Goal: Task Accomplishment & Management: Use online tool/utility

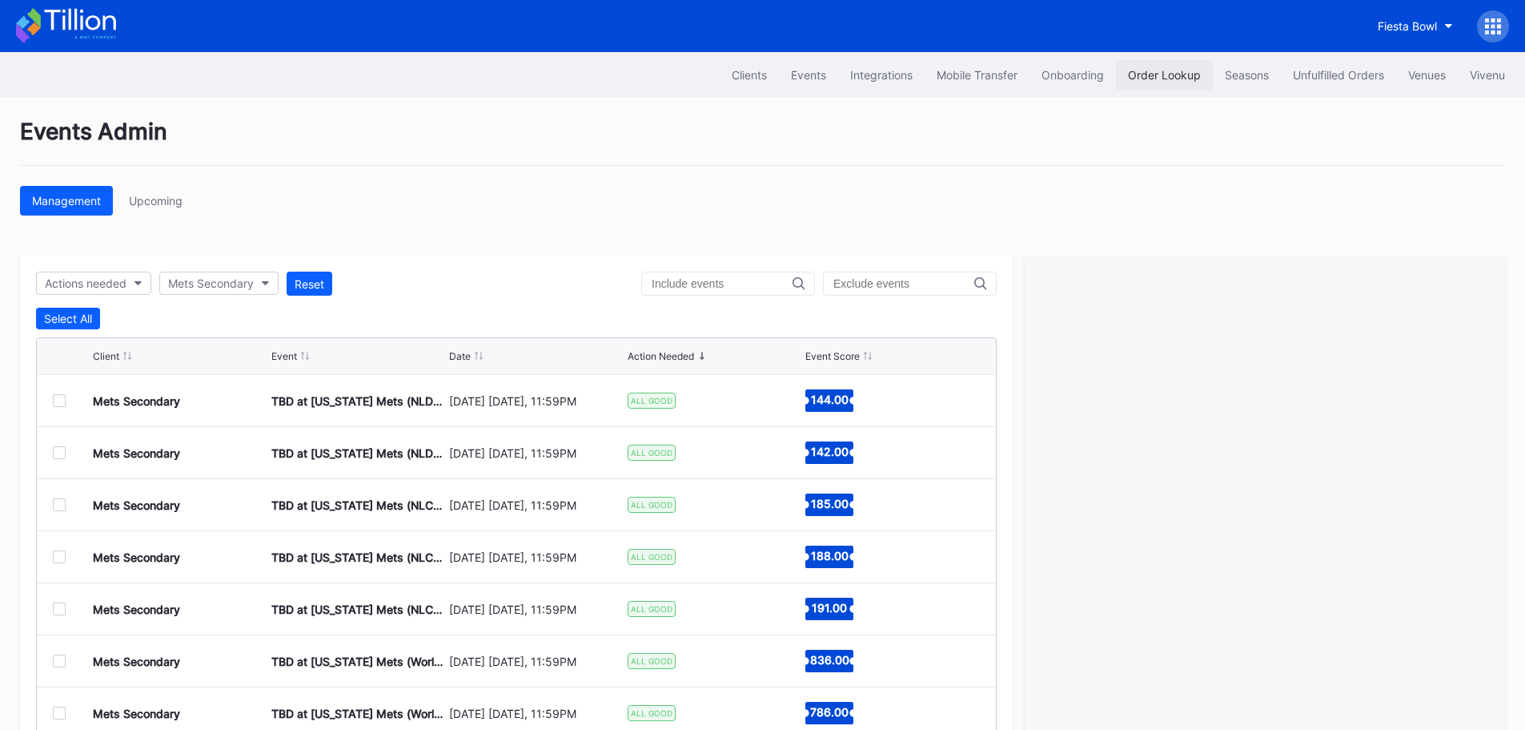
click at [1143, 74] on div "Order Lookup" at bounding box center [1164, 75] width 73 height 14
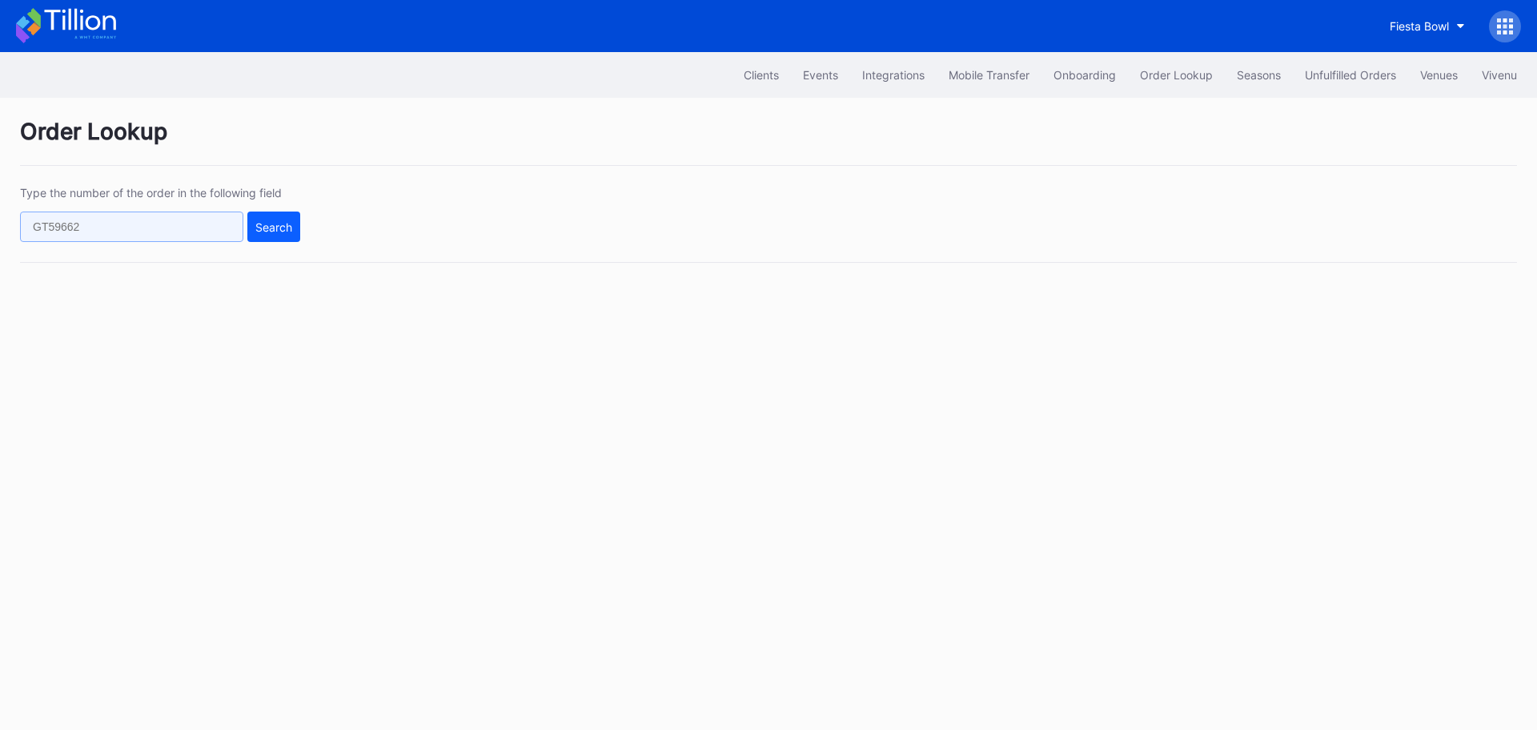
click at [167, 214] on input "text" at bounding box center [131, 226] width 223 height 30
paste input "272953021"
type input "272953021"
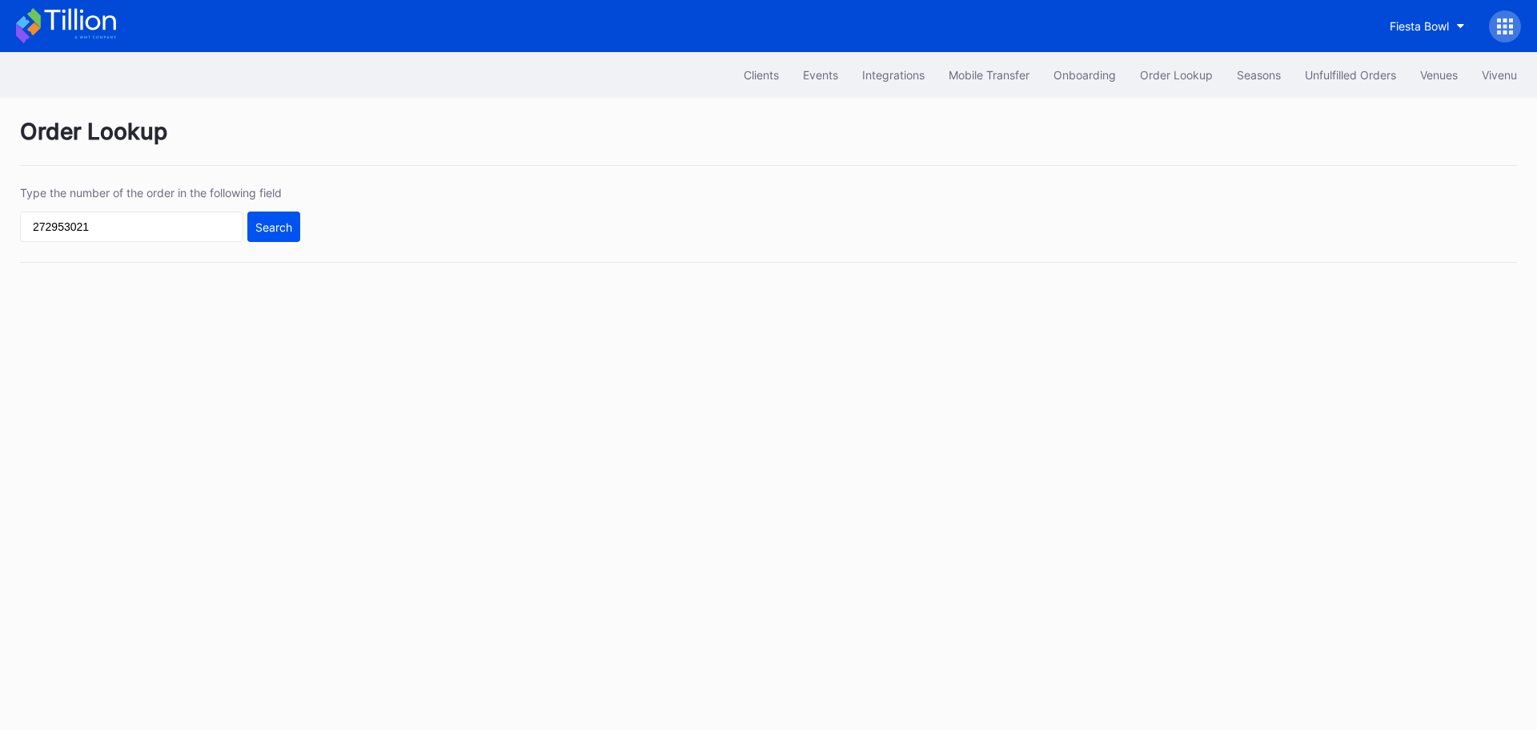
click at [252, 223] on button "Search" at bounding box center [273, 226] width 53 height 30
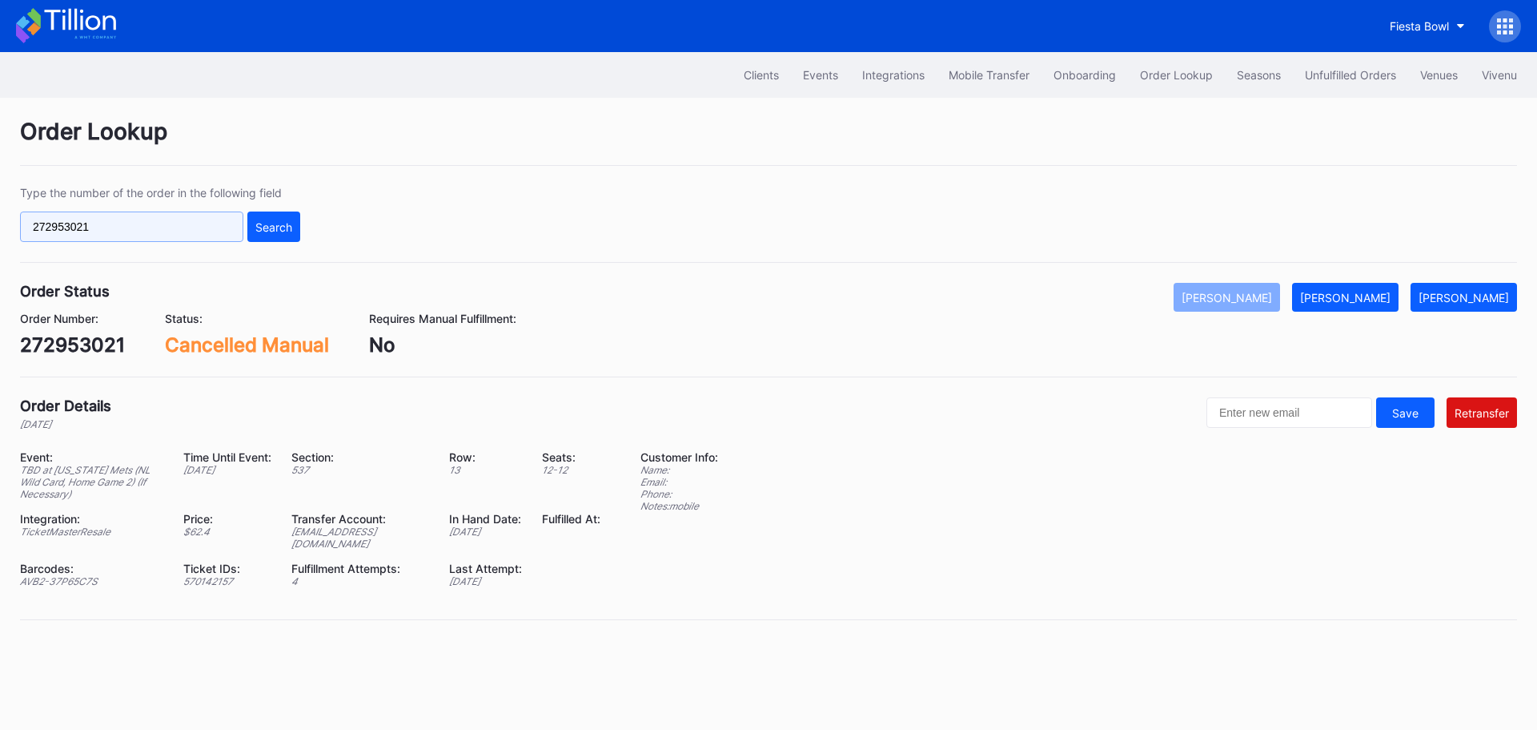
click at [159, 227] on input "272953021" at bounding box center [131, 226] width 223 height 30
paste input "3155543"
type input "273155543"
click at [262, 229] on div "Search" at bounding box center [273, 227] width 37 height 14
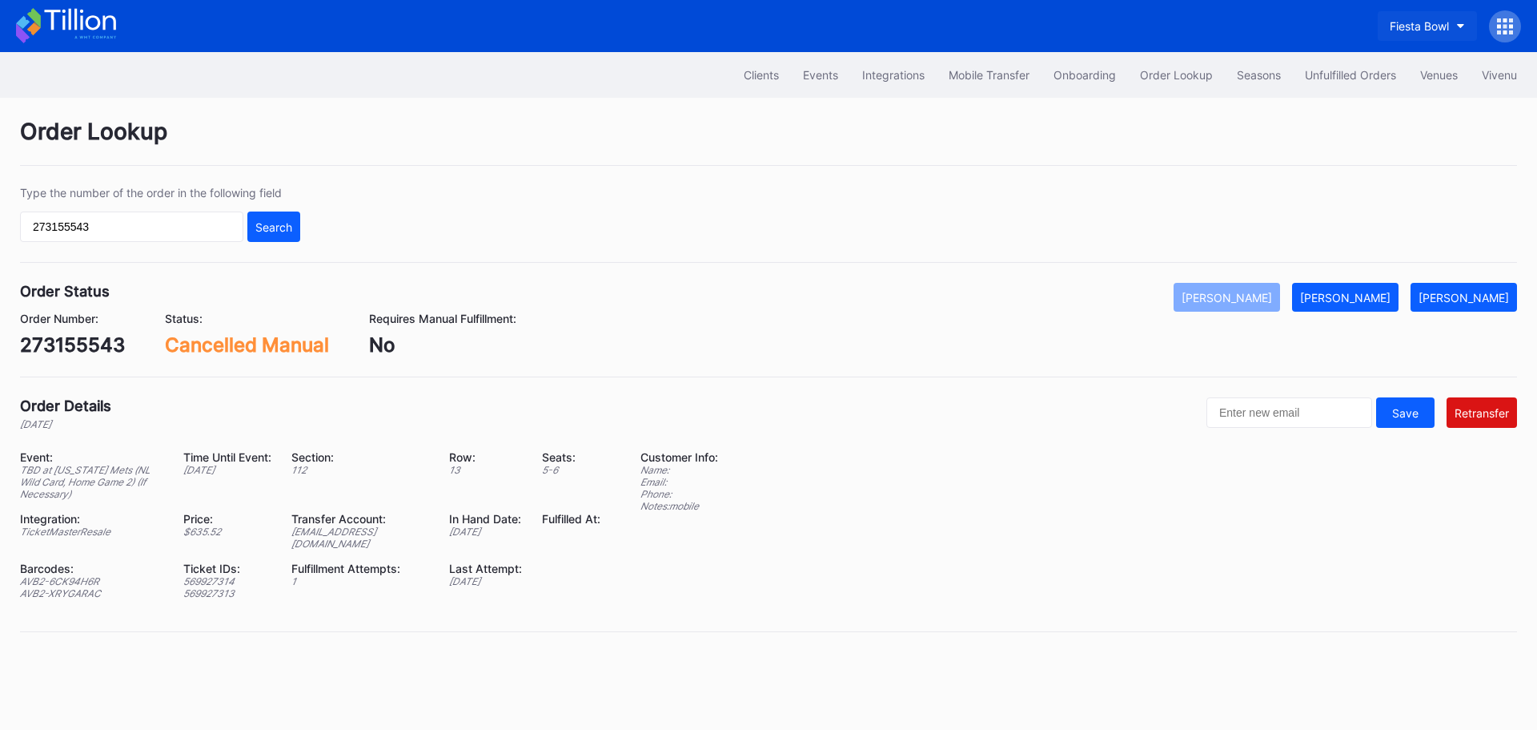
click at [1401, 20] on div "Fiesta Bowl" at bounding box center [1419, 26] width 59 height 14
type input "aspire"
click at [1353, 89] on div "Cirque du Soleil Aspire Secondary" at bounding box center [1377, 101] width 202 height 30
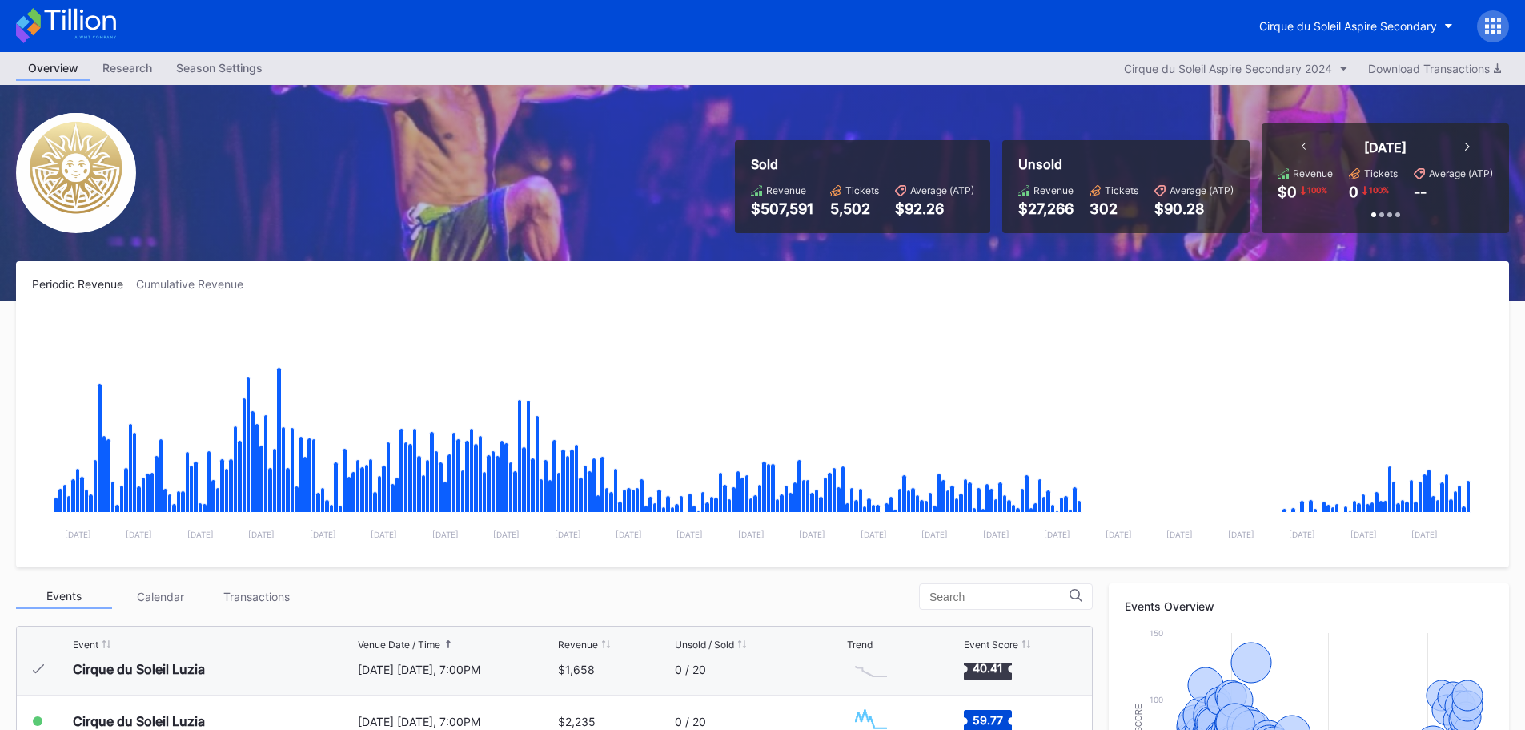
click at [1416, 9] on div "Cirque du Soleil Aspire Secondary" at bounding box center [762, 26] width 1525 height 52
click at [1410, 25] on div "Cirque du Soleil Aspire Secondary" at bounding box center [1349, 26] width 178 height 14
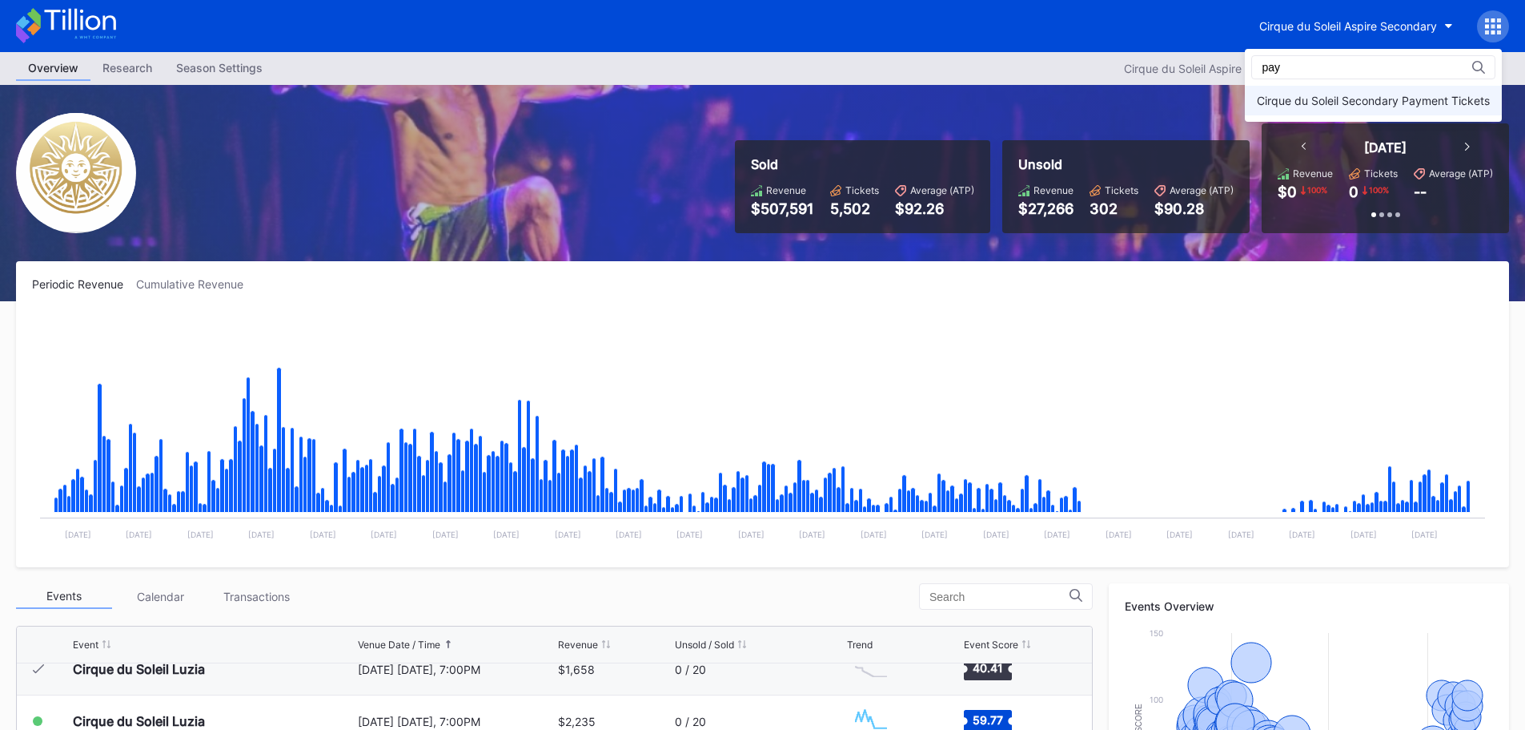
type input "pay"
click at [1330, 98] on div "Cirque du Soleil Secondary Payment Tickets" at bounding box center [1373, 101] width 233 height 14
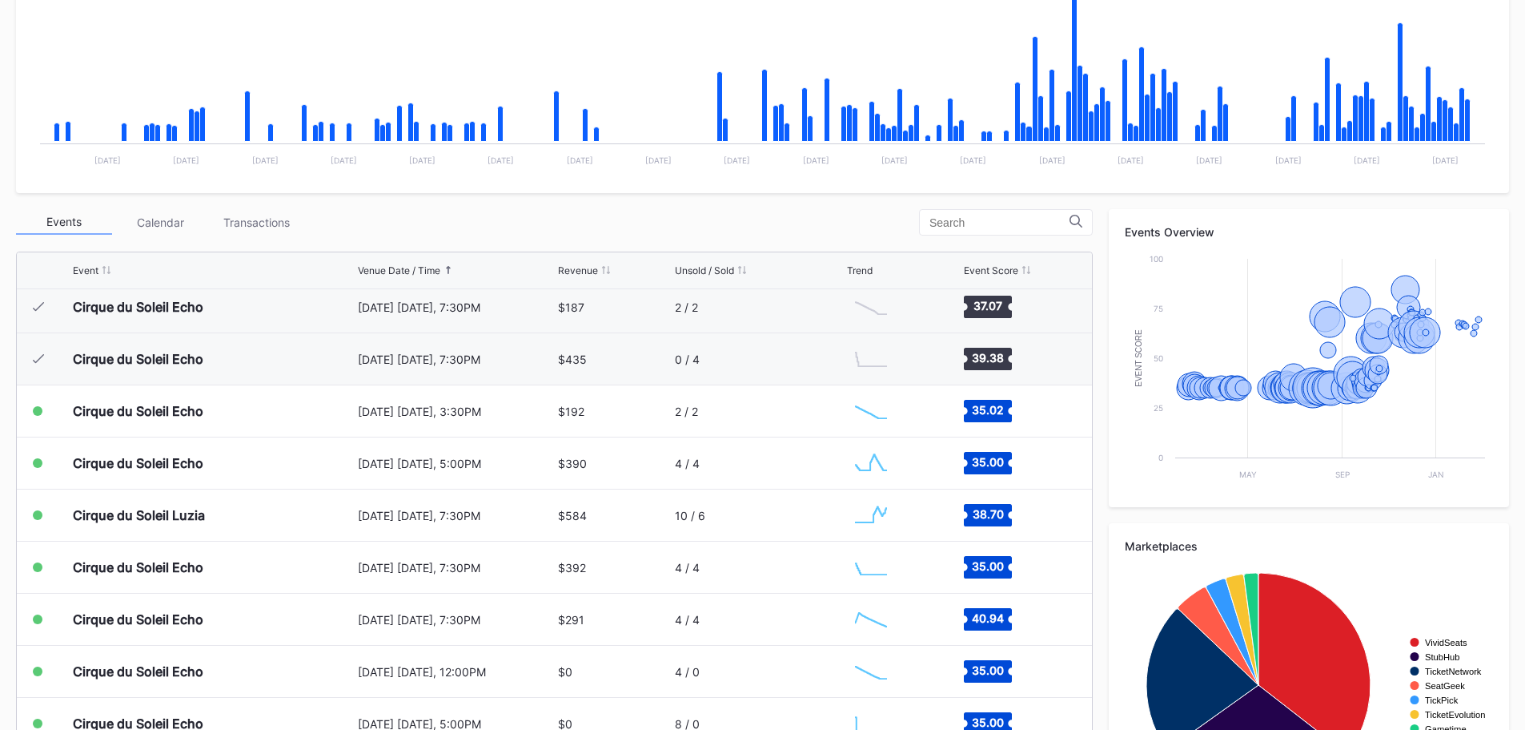
scroll to position [3307, 0]
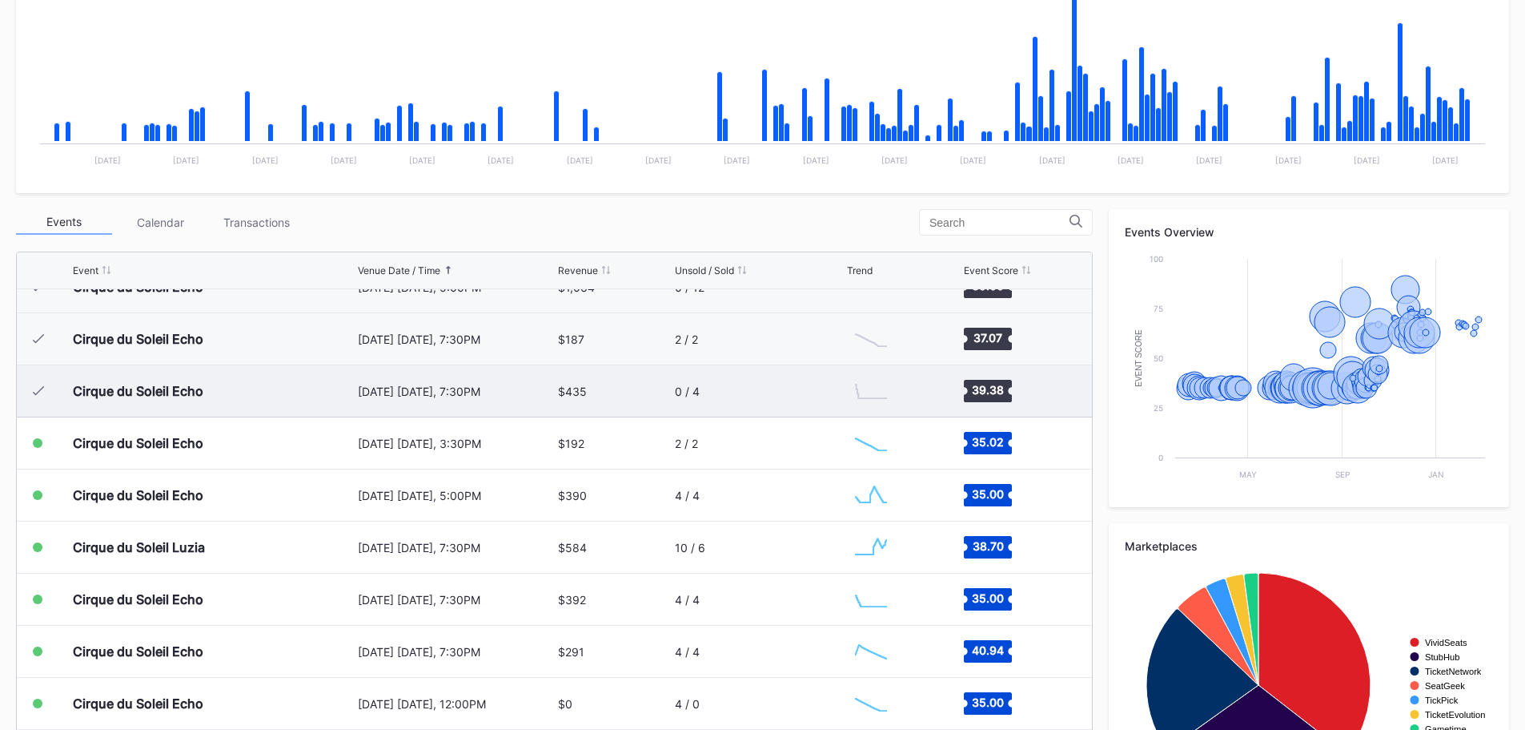
click at [494, 402] on div "[DATE] [DATE], 7:30PM" at bounding box center [456, 390] width 197 height 51
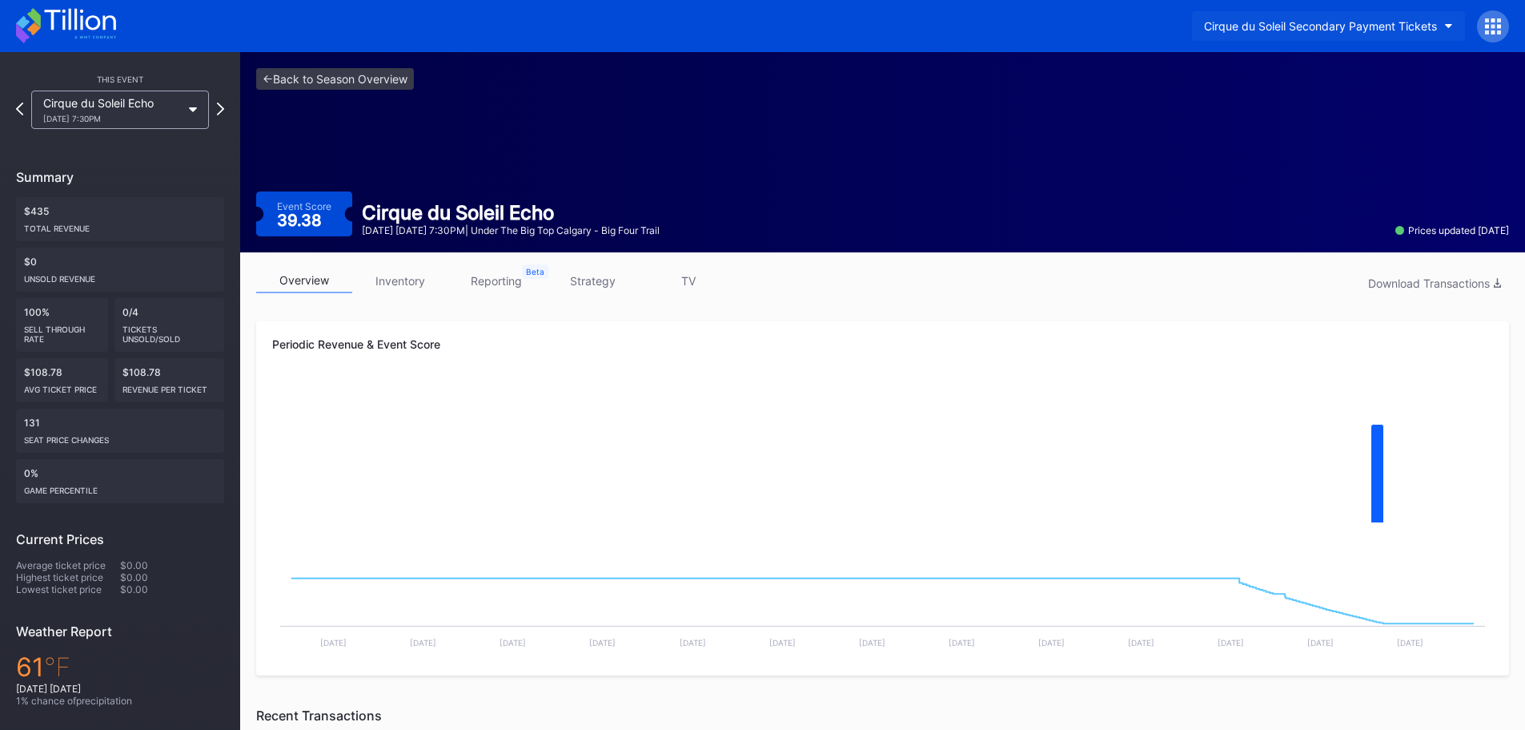
click at [1317, 25] on div "Cirque du Soleil Secondary Payment Tickets" at bounding box center [1320, 26] width 233 height 14
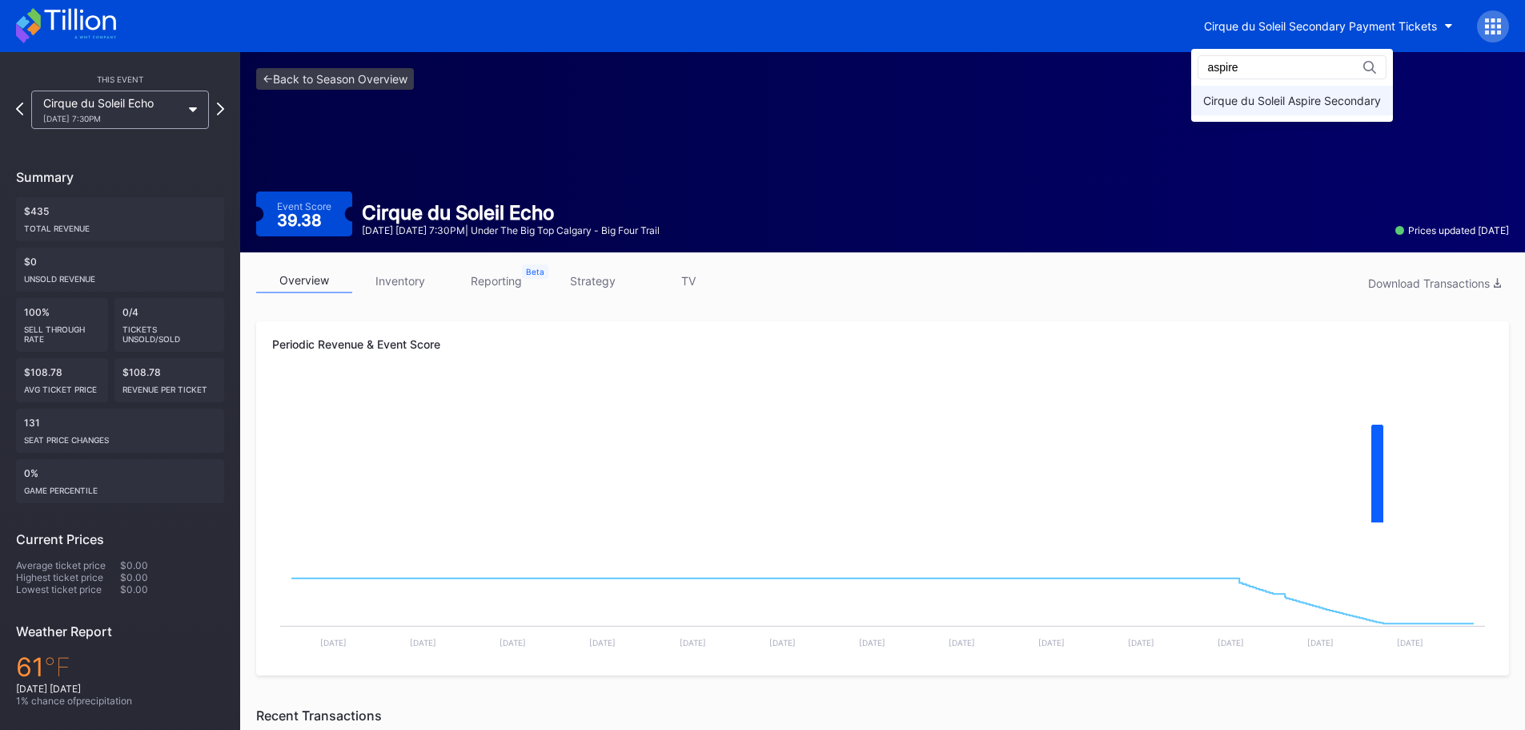
type input "aspire"
click at [1309, 97] on div "Cirque du Soleil Aspire Secondary" at bounding box center [1293, 101] width 178 height 14
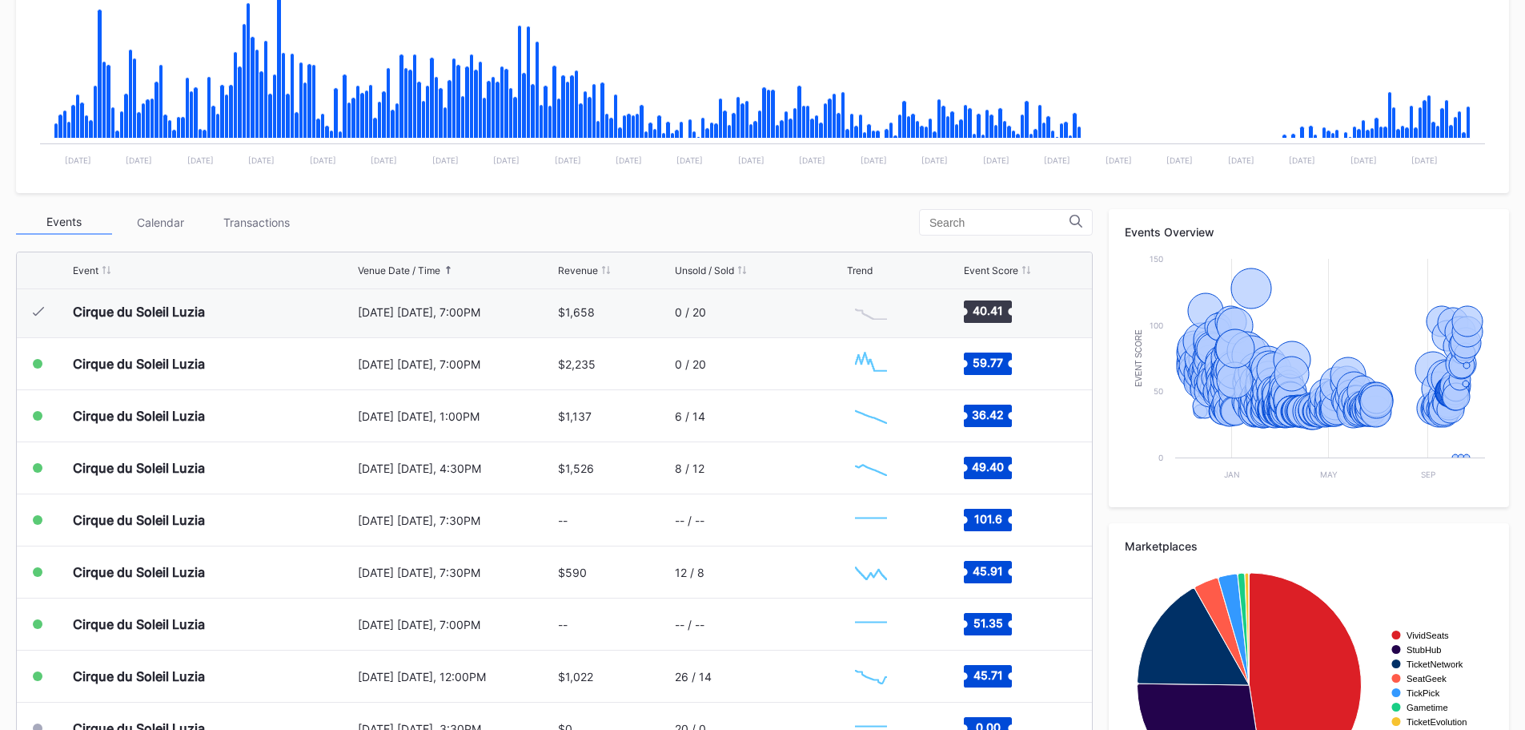
scroll to position [16696, 0]
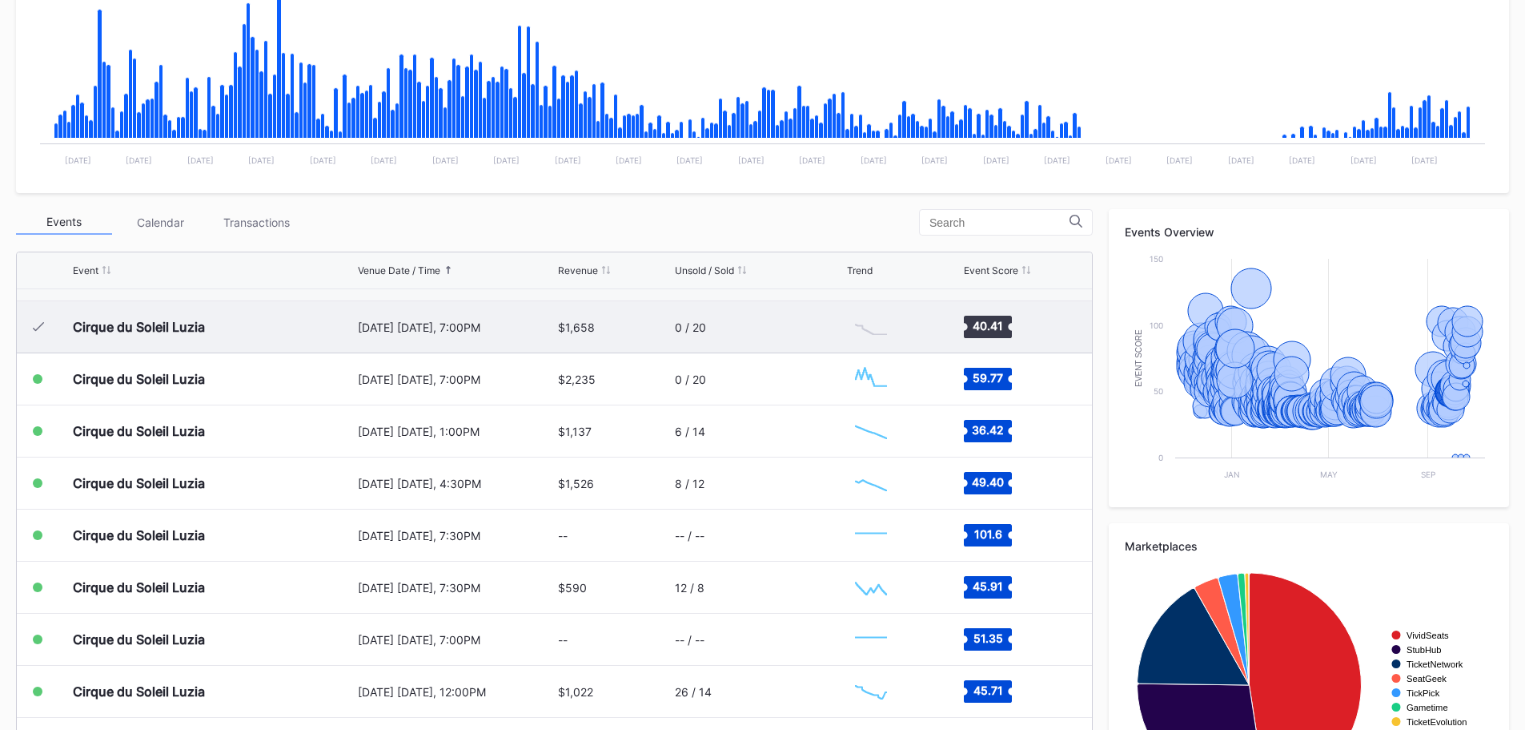
click at [540, 330] on div "[DATE] [DATE], 7:00PM" at bounding box center [456, 327] width 197 height 14
